Goal: Information Seeking & Learning: Learn about a topic

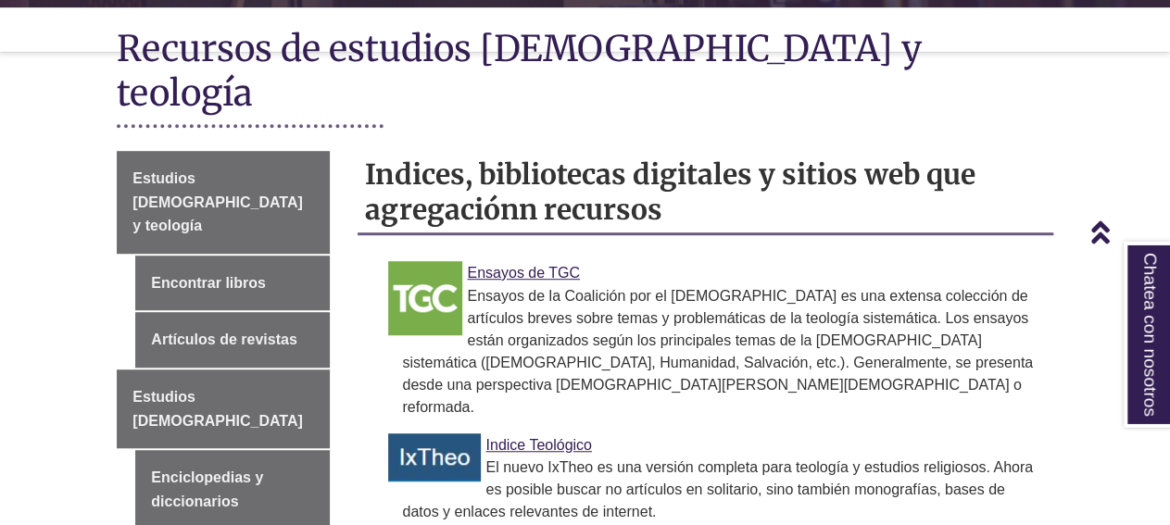
scroll to position [482, 0]
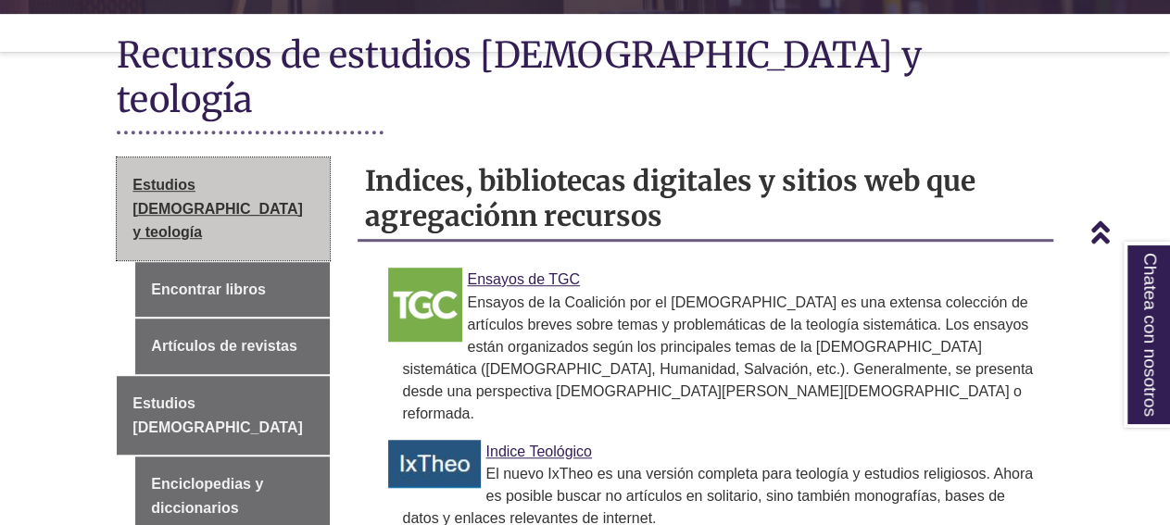
click at [281, 157] on link "Estudios [DEMOGRAPHIC_DATA] y teología" at bounding box center [223, 208] width 213 height 103
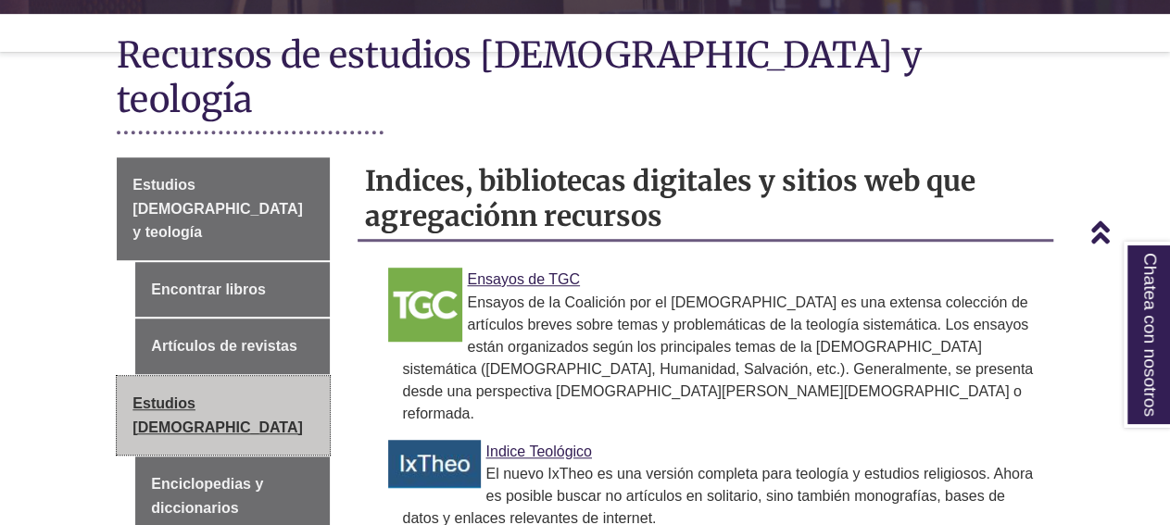
click at [297, 376] on link "Estudios [DEMOGRAPHIC_DATA]" at bounding box center [223, 415] width 213 height 79
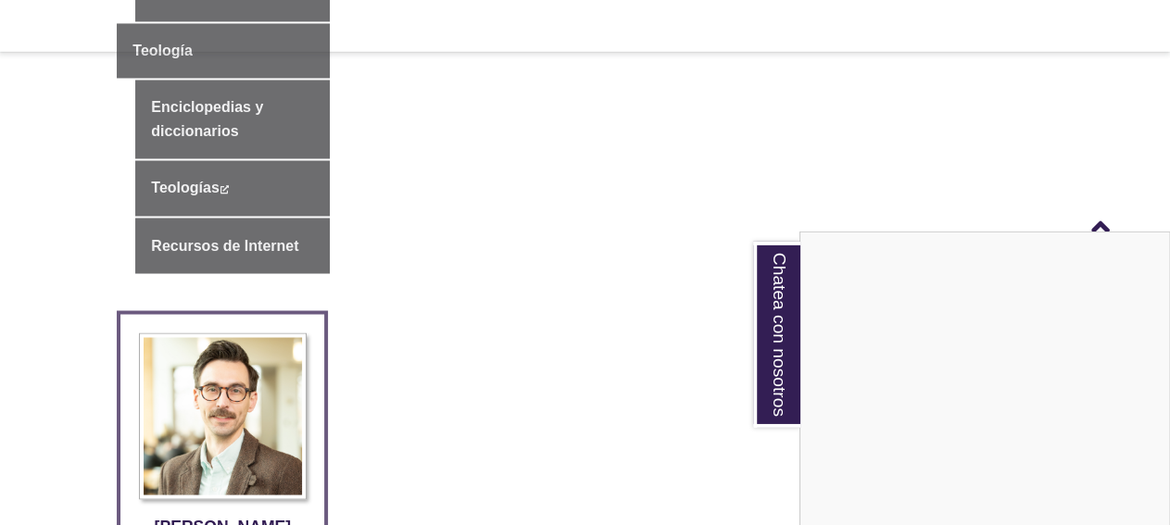
scroll to position [1517, 0]
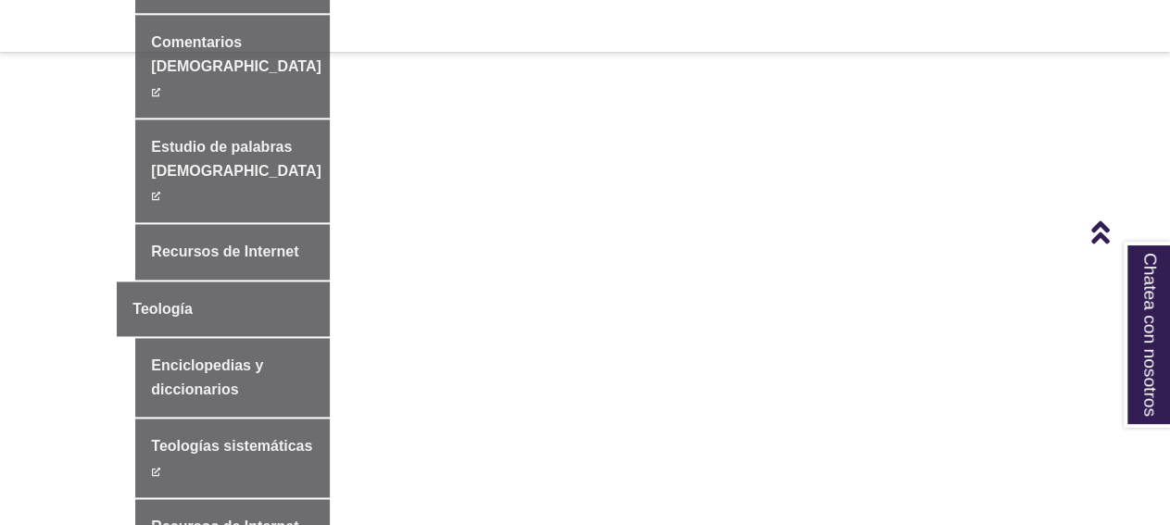
scroll to position [1252, 0]
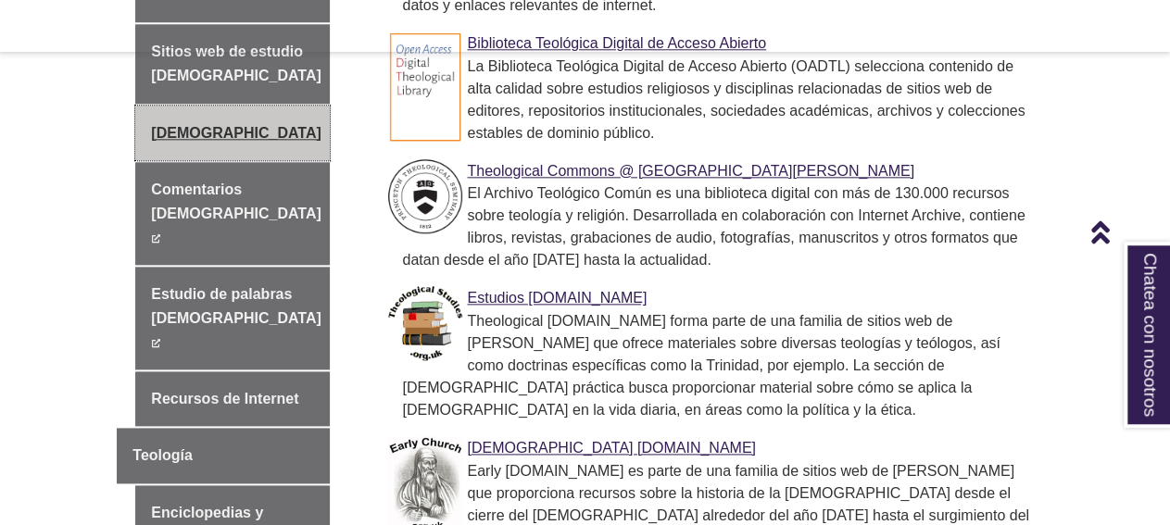
scroll to position [1011, 0]
